Goal: Navigation & Orientation: Find specific page/section

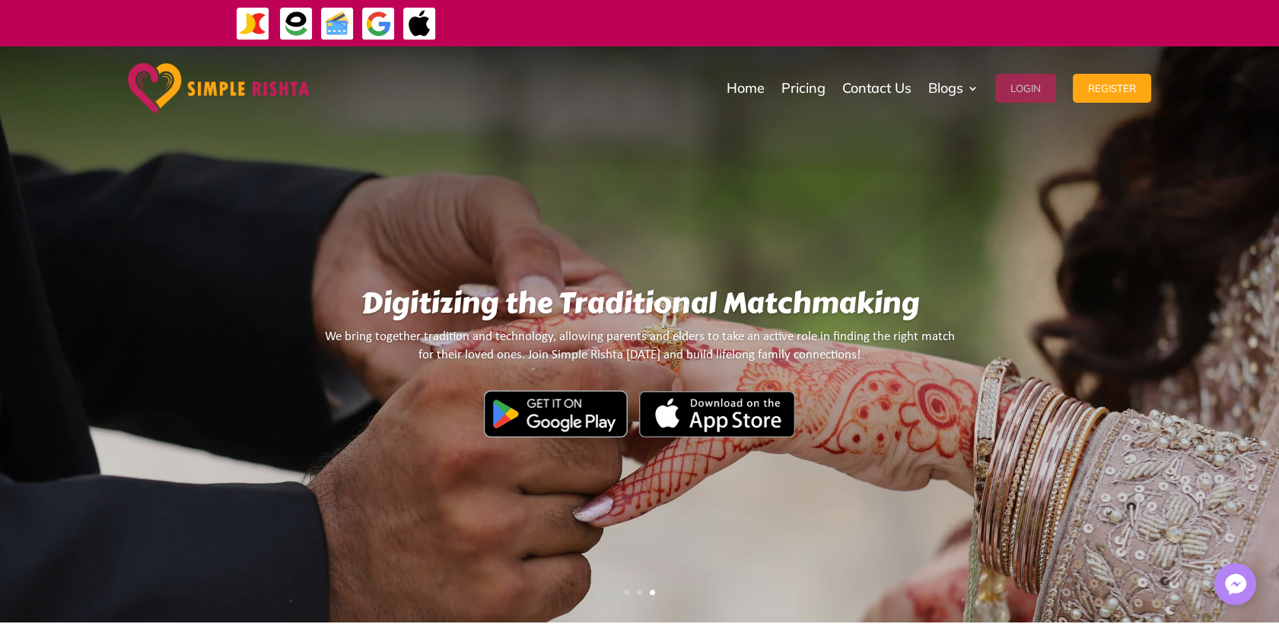
click at [1039, 89] on button "Login" at bounding box center [1025, 88] width 61 height 29
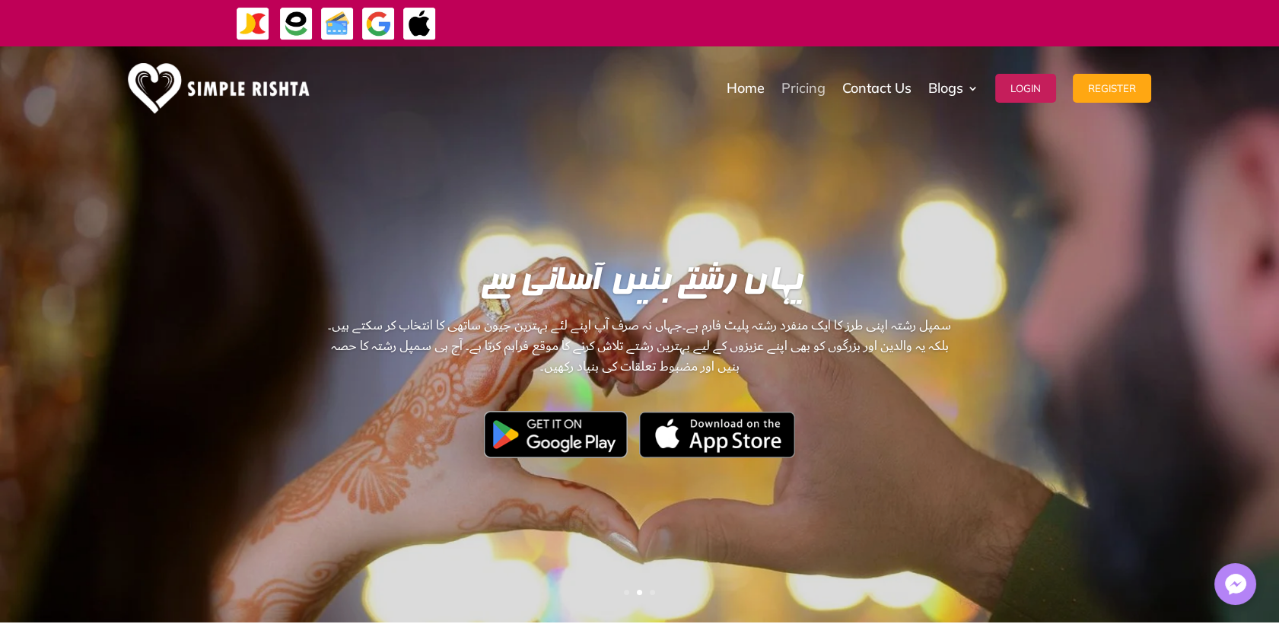
click at [798, 92] on link "Pricing" at bounding box center [803, 88] width 44 height 76
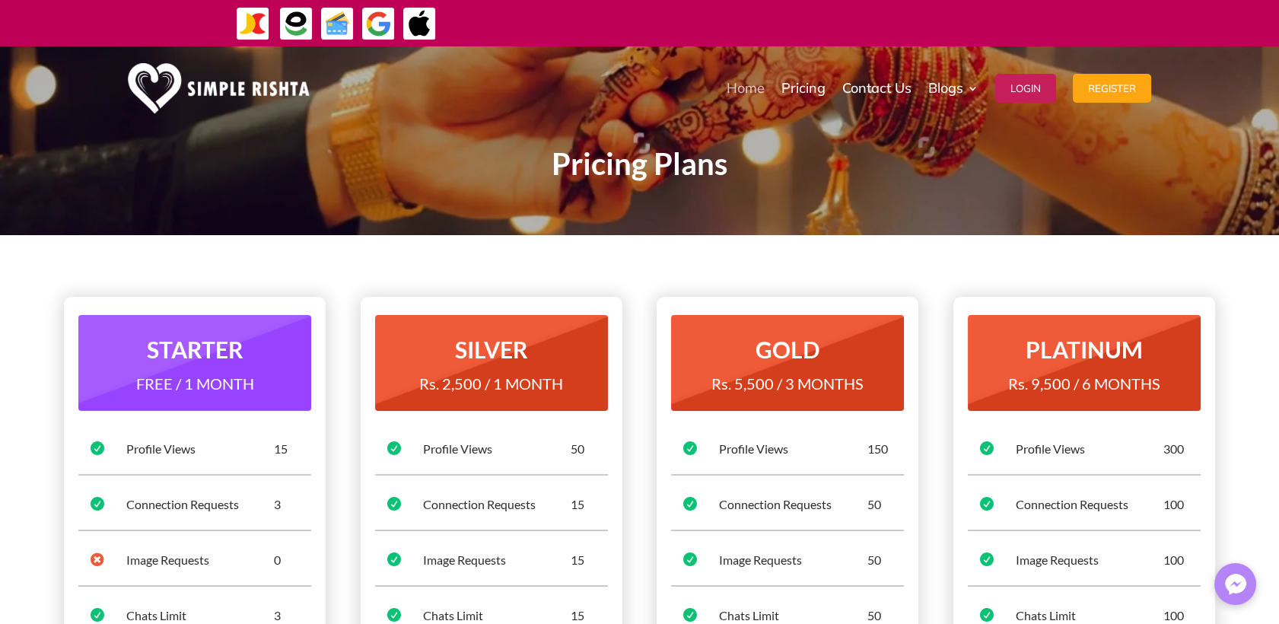
click at [749, 91] on link "Home" at bounding box center [746, 88] width 38 height 76
